Goal: Task Accomplishment & Management: Manage account settings

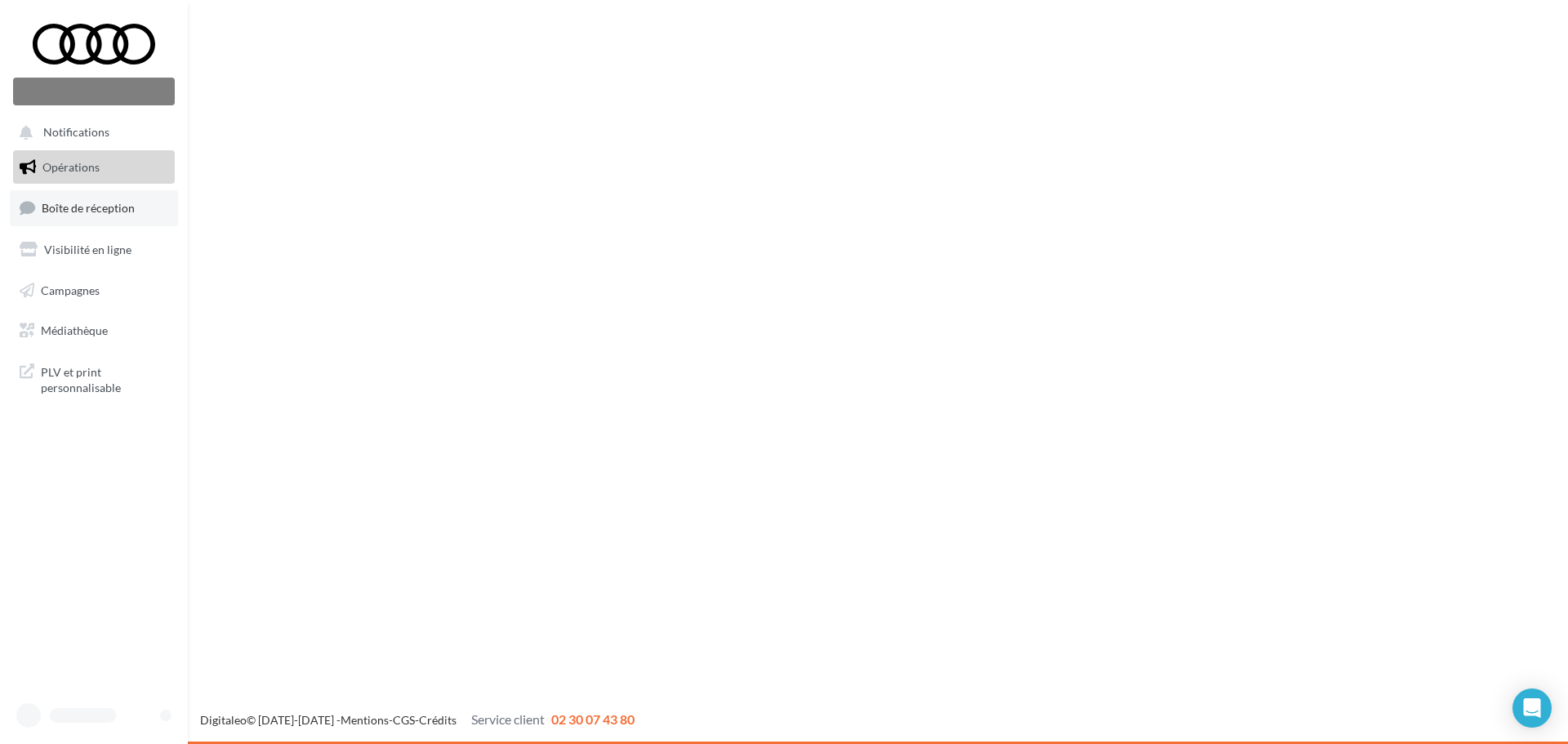
click at [115, 207] on span "Boîte de réception" at bounding box center [88, 208] width 93 height 14
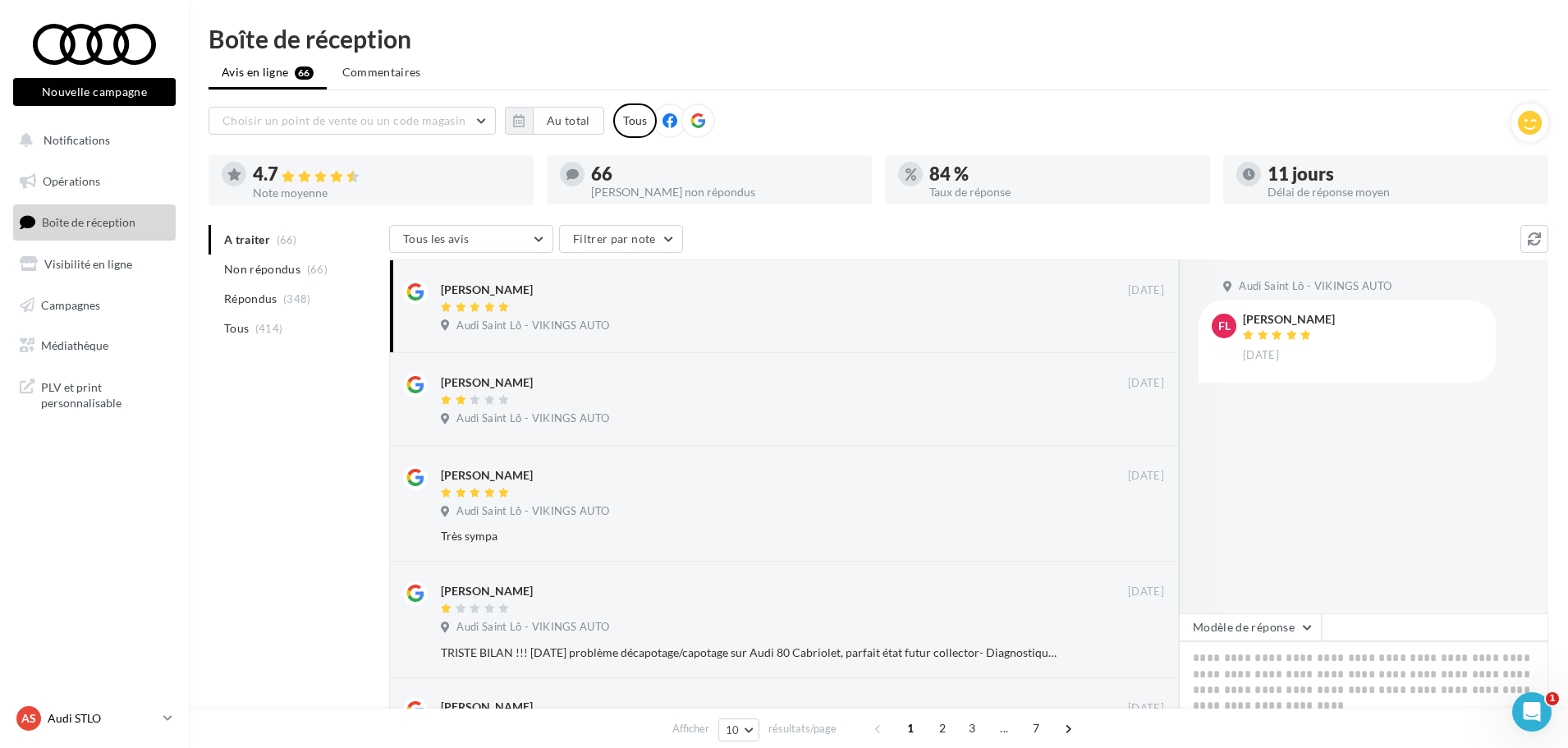
click at [59, 722] on p "Audi STLO" at bounding box center [102, 718] width 109 height 17
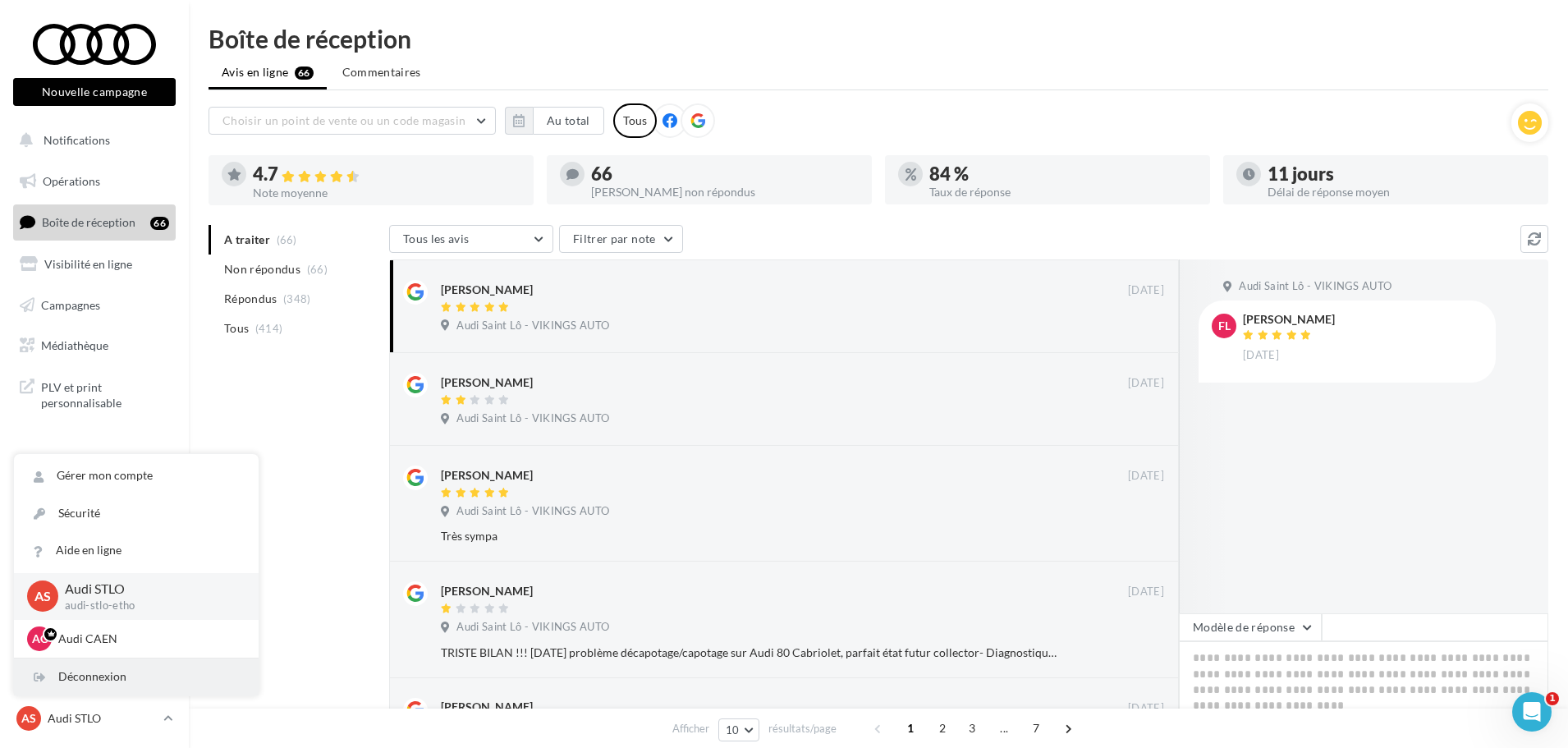
click at [88, 690] on div "Déconnexion" at bounding box center [136, 676] width 245 height 37
